Goal: Navigation & Orientation: Find specific page/section

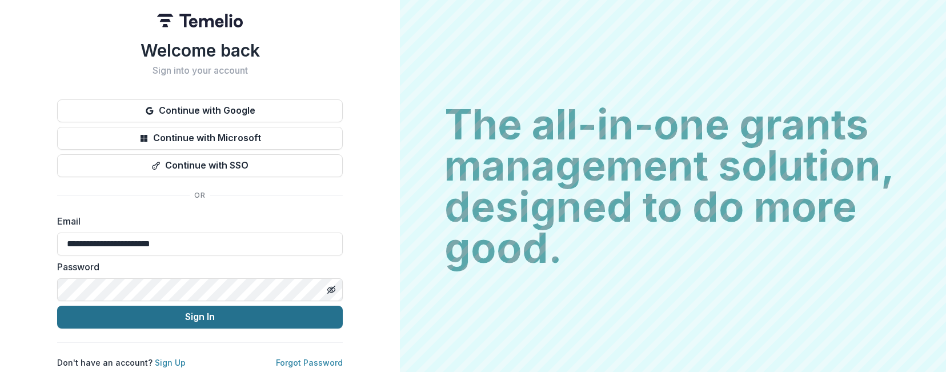
click at [165, 308] on button "Sign In" at bounding box center [200, 317] width 286 height 23
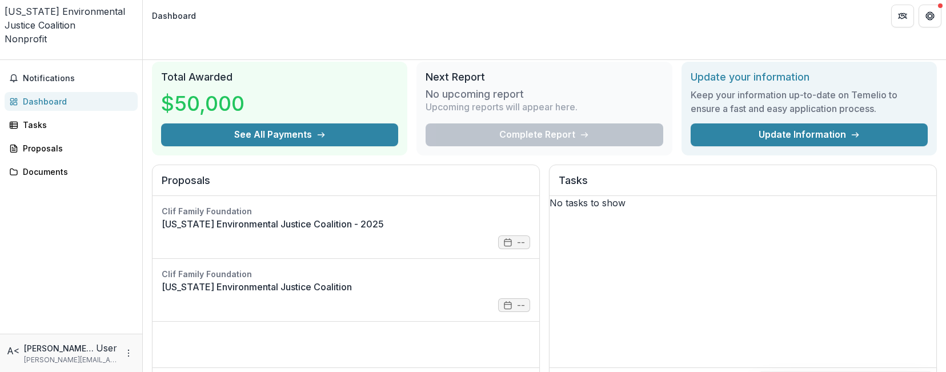
scroll to position [45, 0]
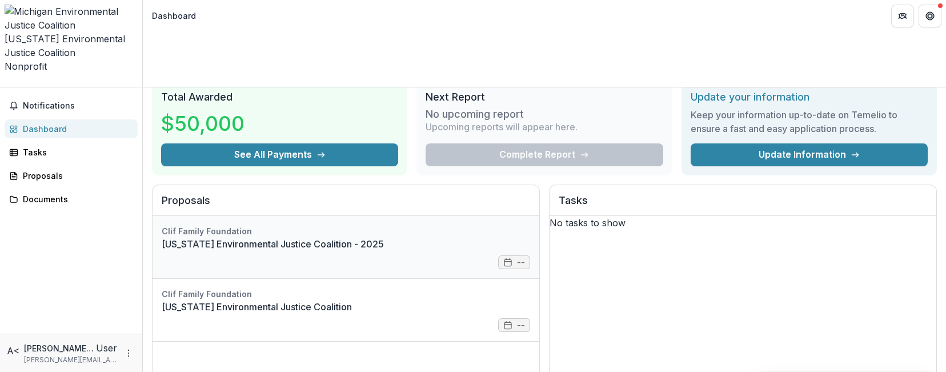
click at [361, 237] on link "[US_STATE] Environmental Justice Coalition - 2025" at bounding box center [346, 244] width 368 height 14
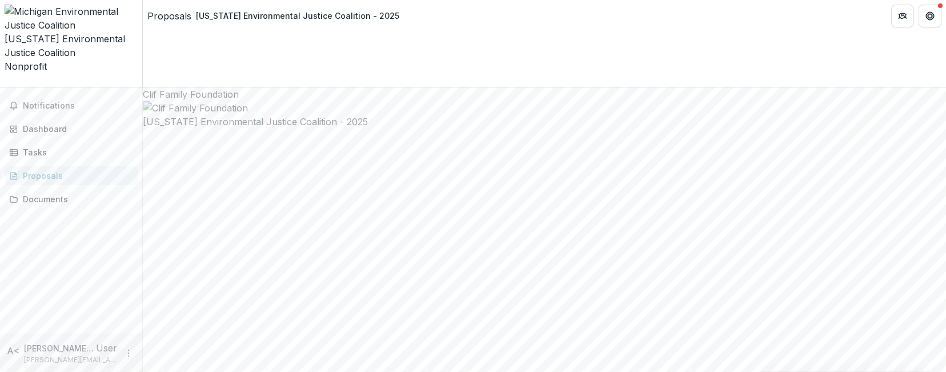
click at [35, 170] on div "Proposals" at bounding box center [76, 176] width 106 height 12
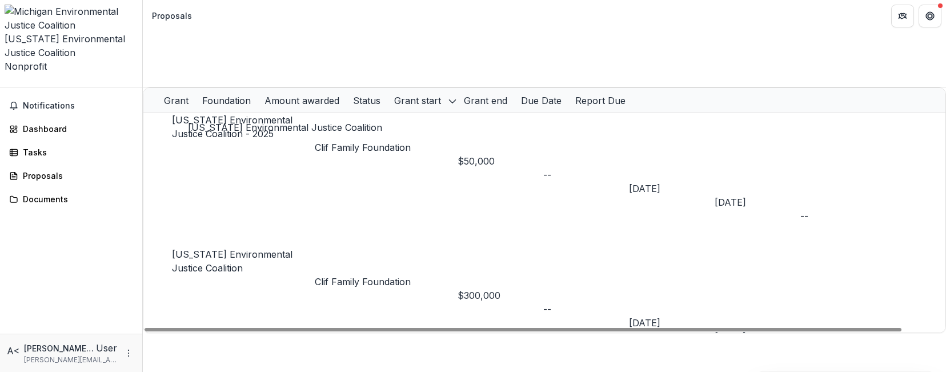
click at [254, 248] on link "[US_STATE] Environmental Justice Coalition" at bounding box center [232, 260] width 120 height 25
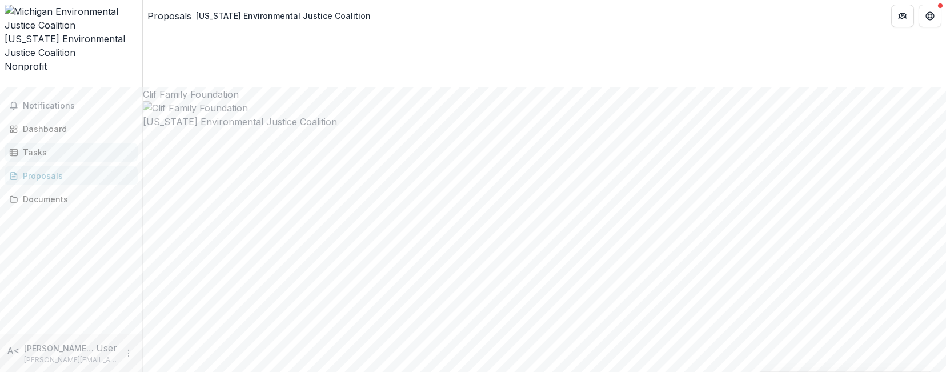
click at [66, 146] on div "Tasks" at bounding box center [76, 152] width 106 height 12
